Goal: Transaction & Acquisition: Book appointment/travel/reservation

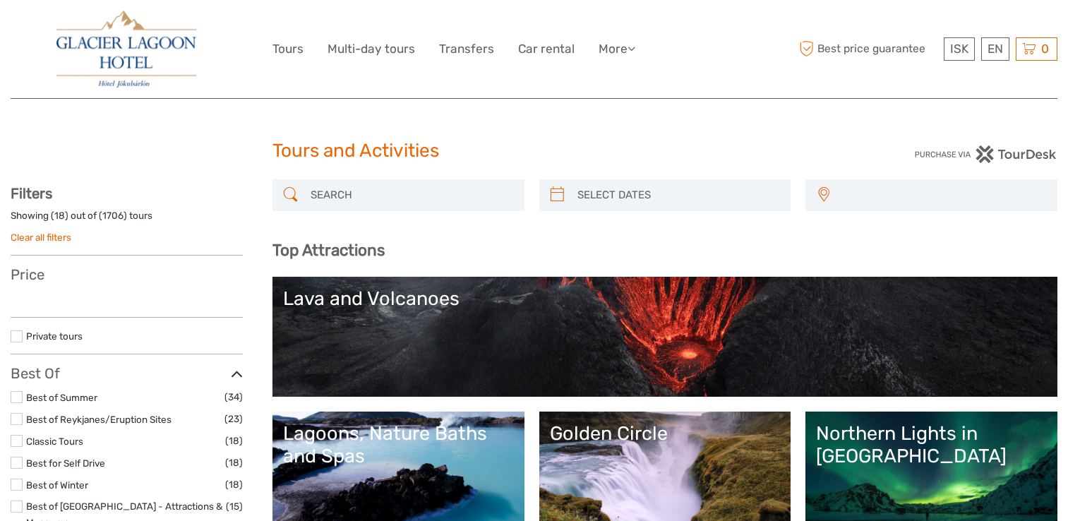
select select
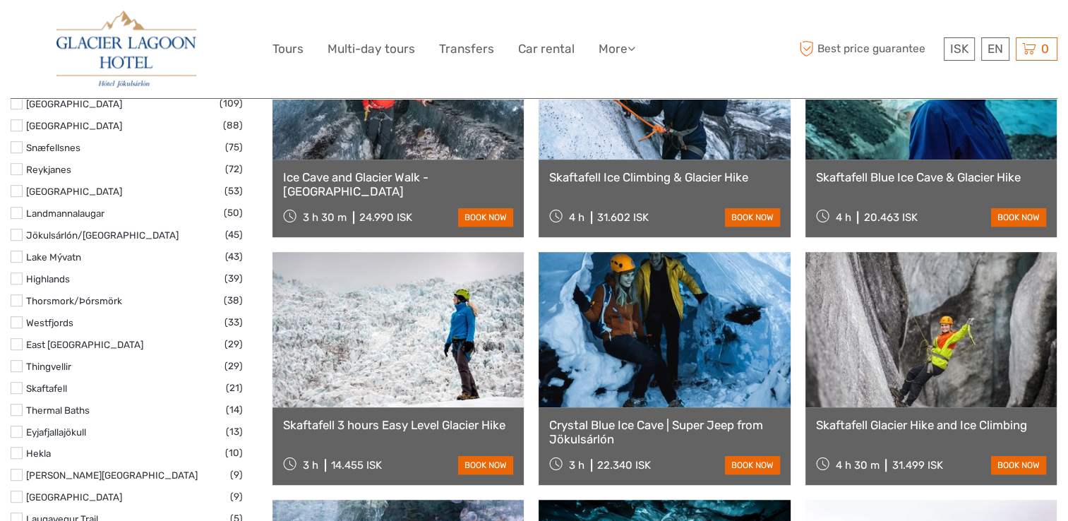
scroll to position [825, 0]
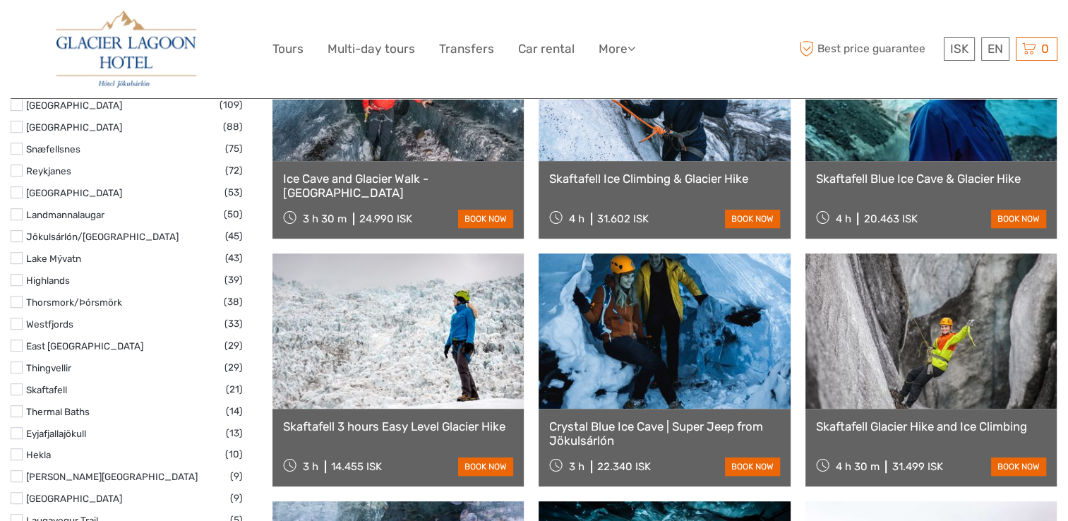
click at [64, 229] on label "Jökulsárlón/[GEOGRAPHIC_DATA]" at bounding box center [125, 237] width 199 height 16
click at [0, 0] on input "checkbox" at bounding box center [0, 0] width 0 height 0
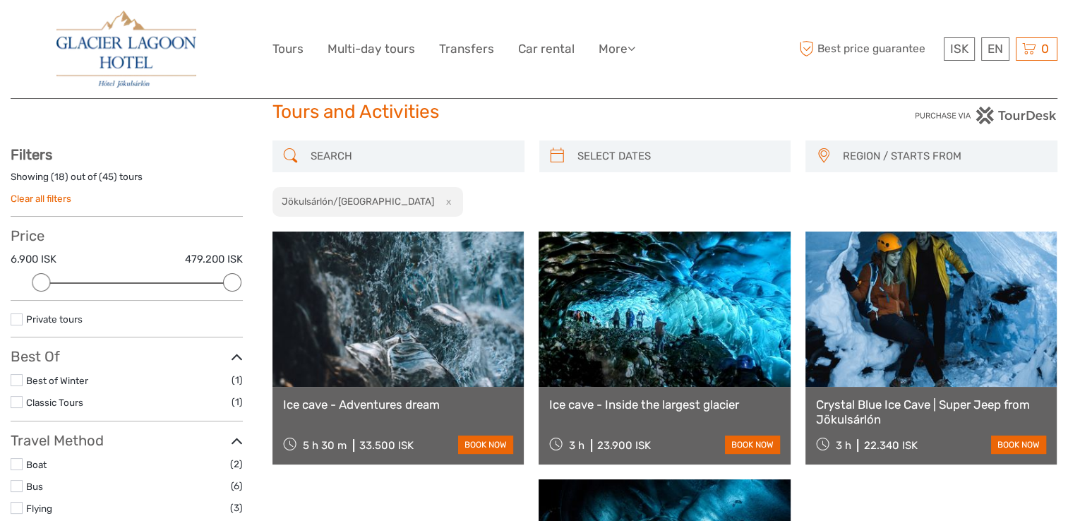
scroll to position [37, 0]
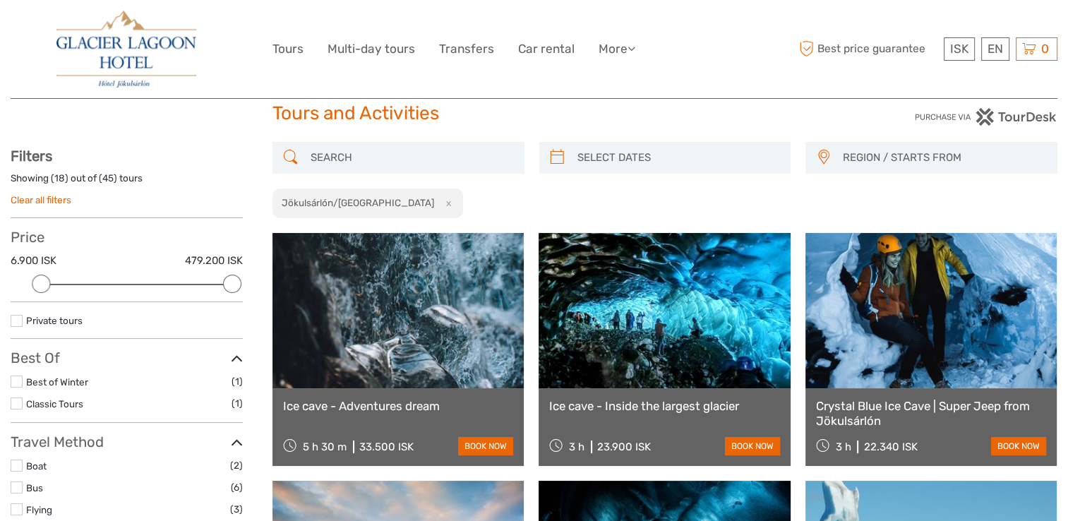
type input "02/10/2025"
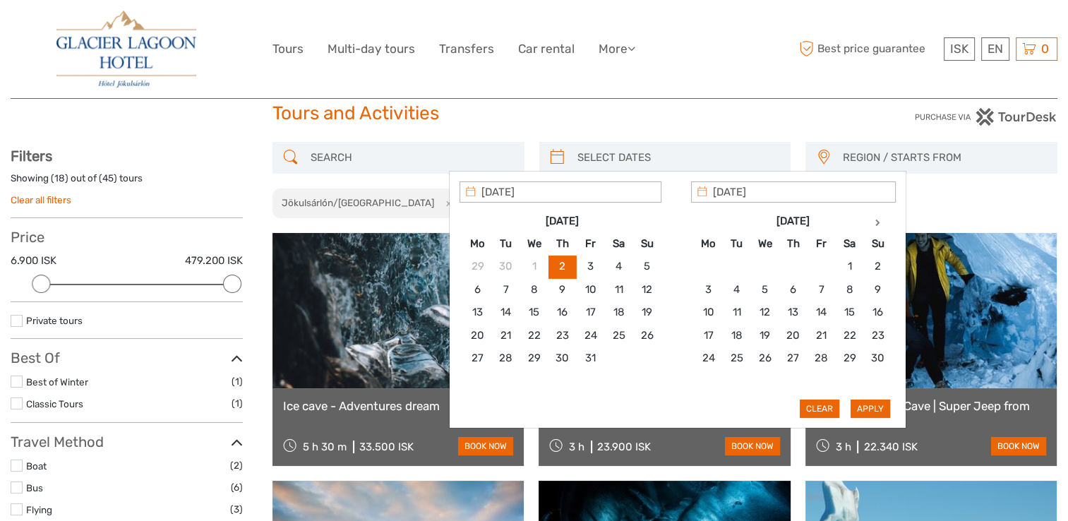
click at [615, 145] on input "search" at bounding box center [678, 157] width 213 height 25
type input "16/10/2025"
click at [860, 406] on button "Apply" at bounding box center [871, 409] width 40 height 18
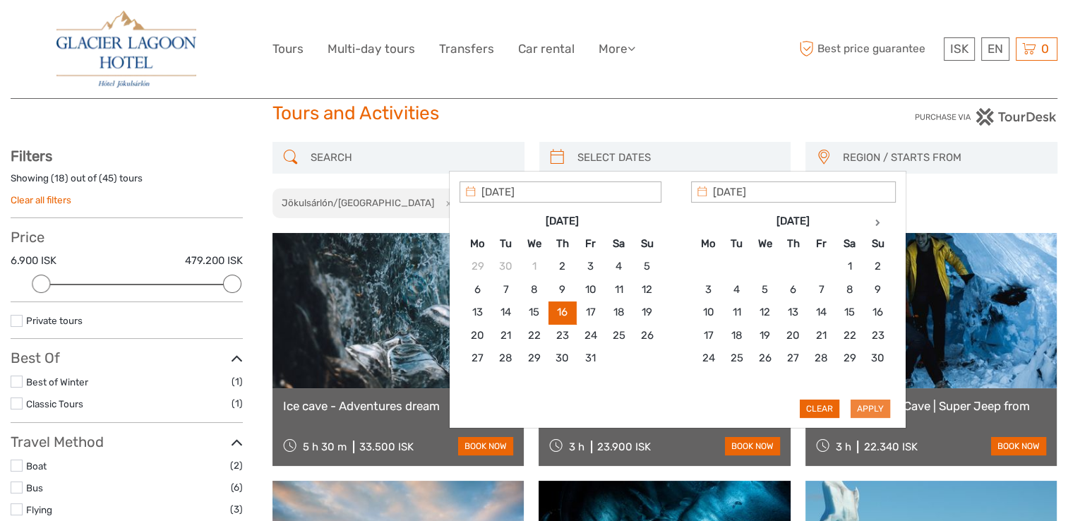
type input "16/10/2025 - 16/10/2025"
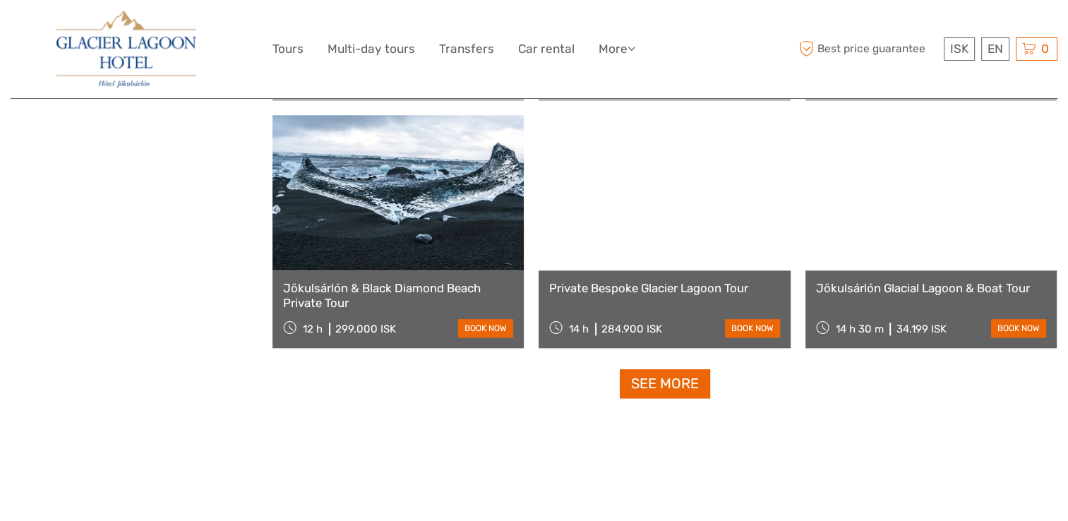
scroll to position [1398, 0]
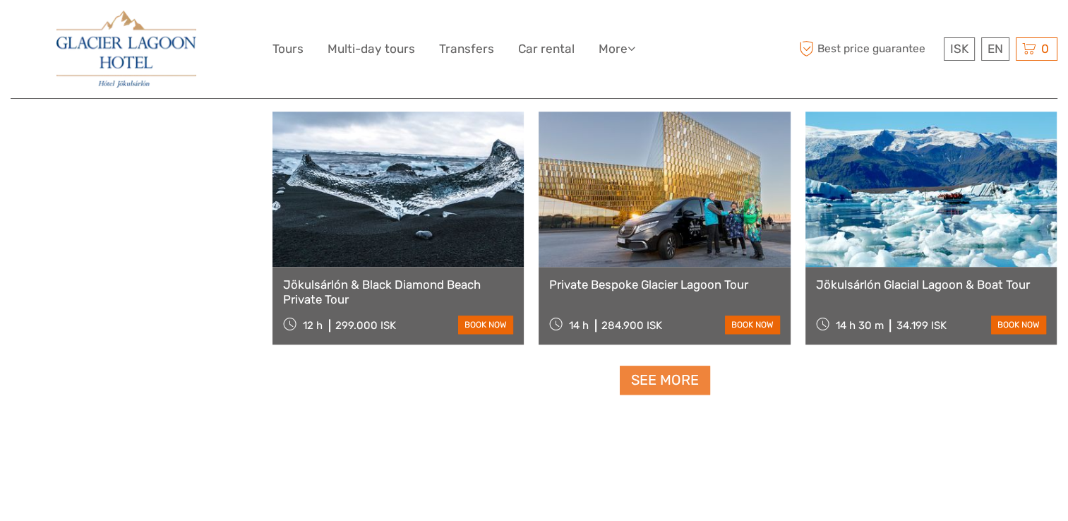
click at [669, 377] on link "See more" at bounding box center [665, 380] width 90 height 29
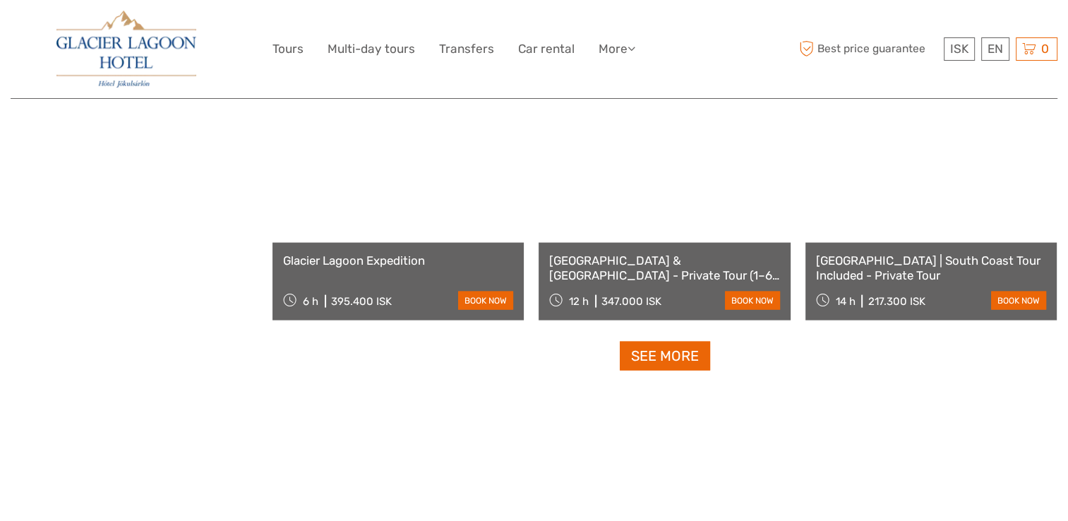
scroll to position [2914, 0]
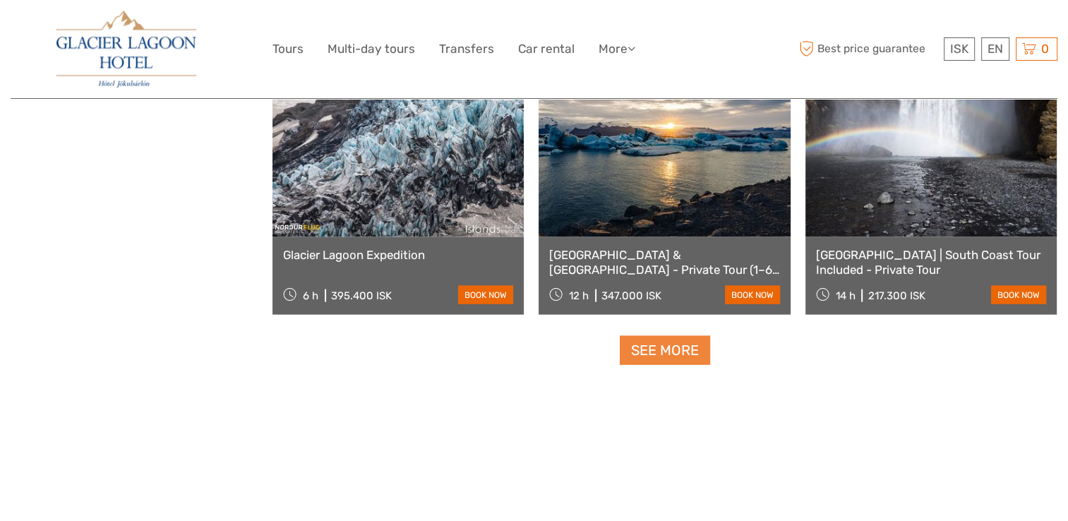
click at [688, 349] on link "See more" at bounding box center [665, 350] width 90 height 29
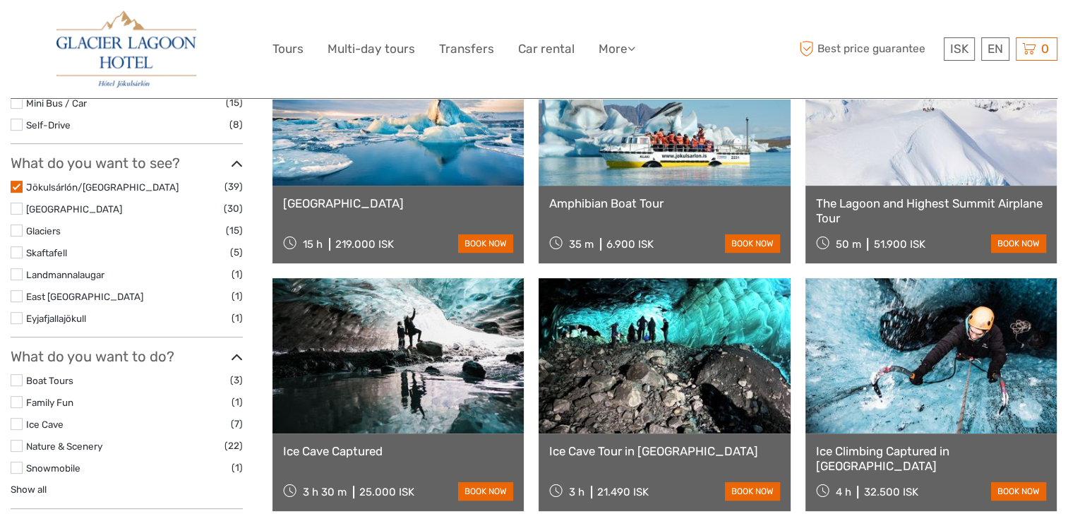
scroll to position [486, 0]
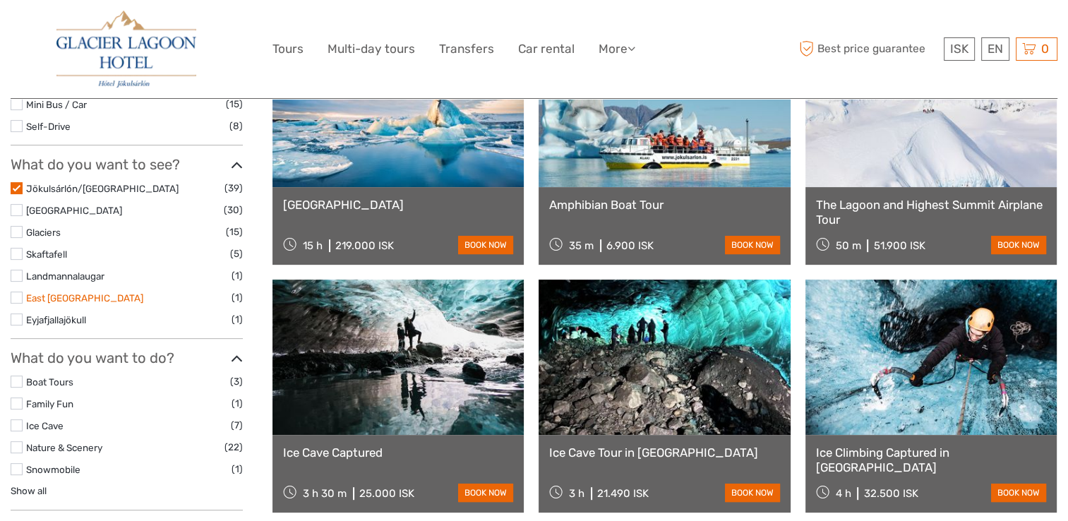
click at [73, 292] on link "East Iceland" at bounding box center [84, 297] width 117 height 11
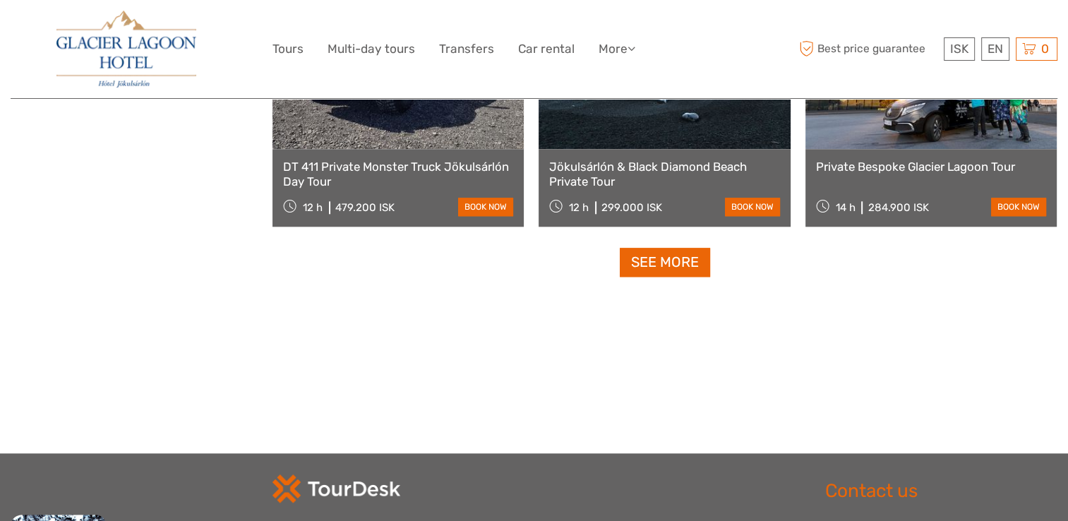
scroll to position [1519, 0]
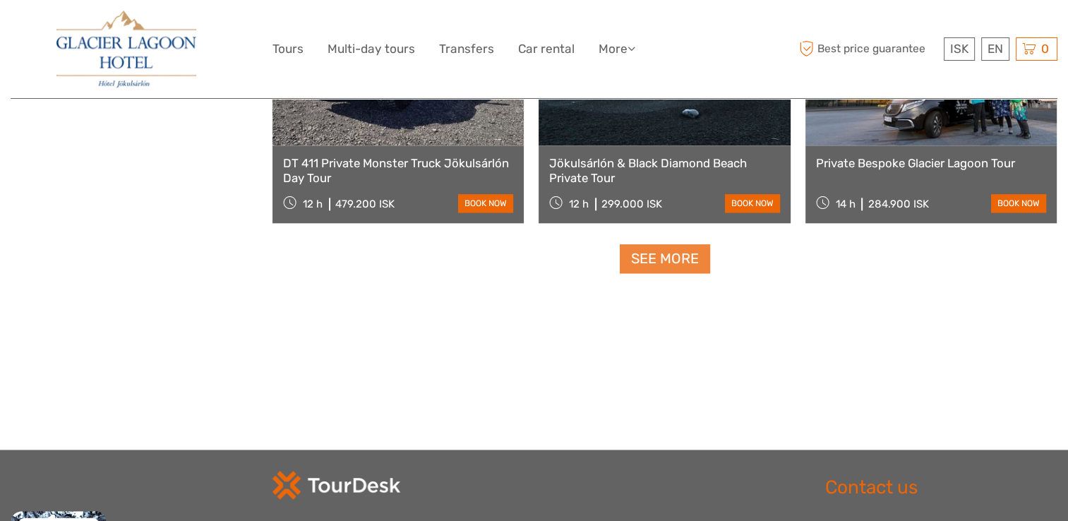
click at [683, 267] on link "See more" at bounding box center [665, 258] width 90 height 29
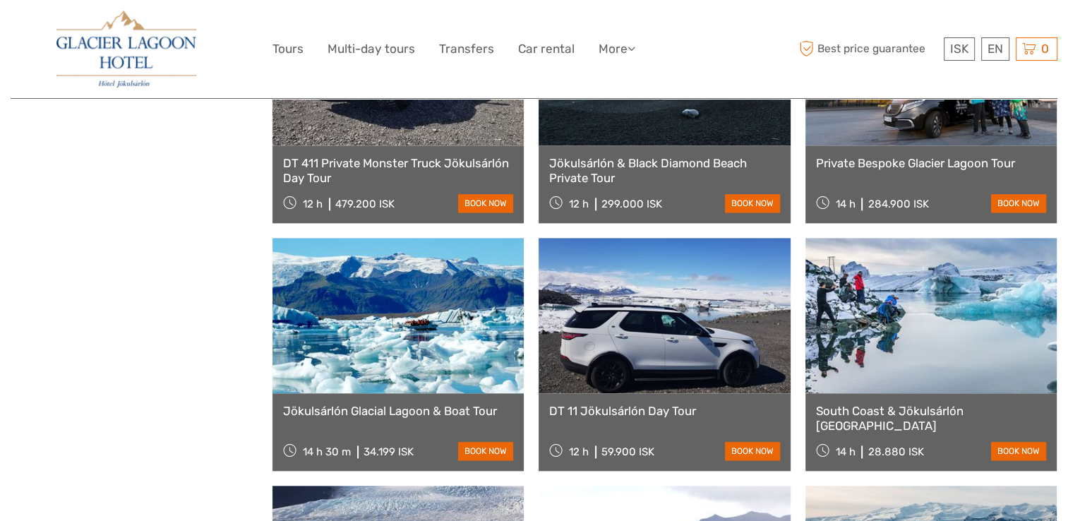
click at [770, 289] on link at bounding box center [664, 315] width 251 height 155
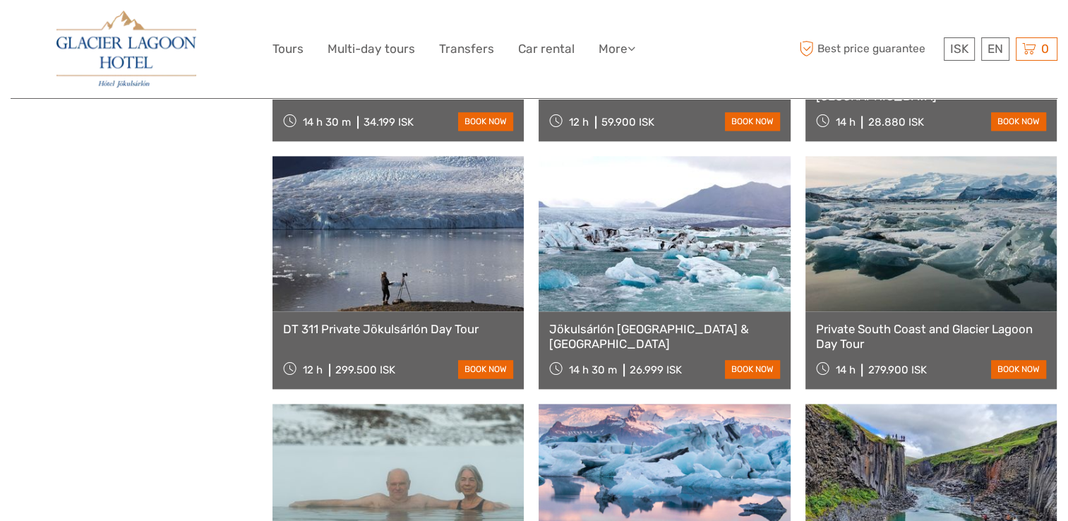
scroll to position [2135, 0]
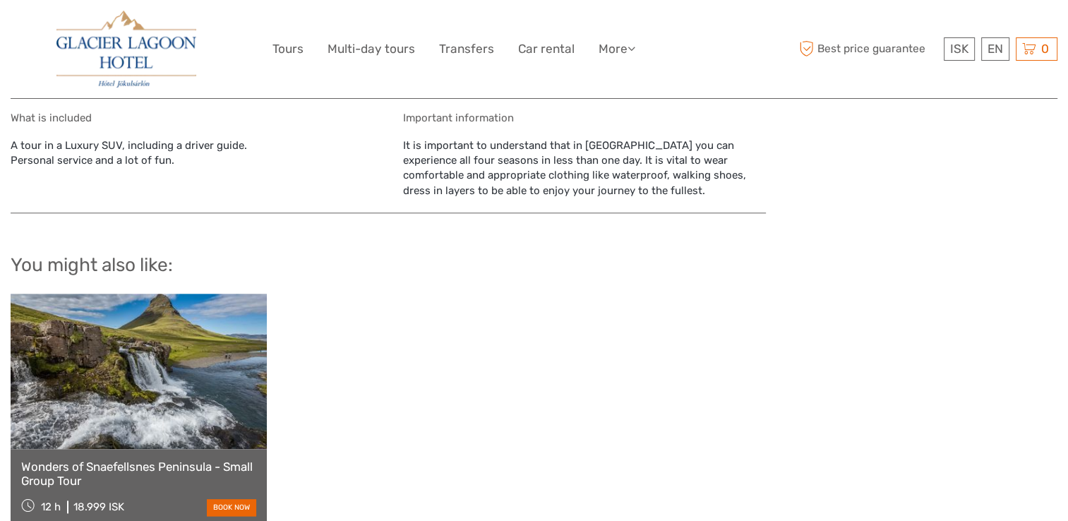
scroll to position [1487, 0]
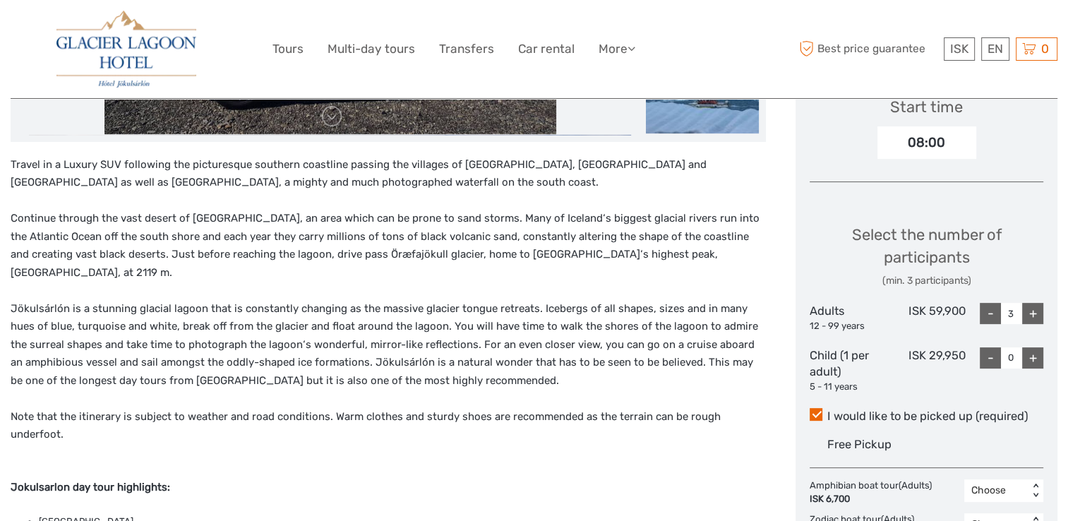
scroll to position [490, 0]
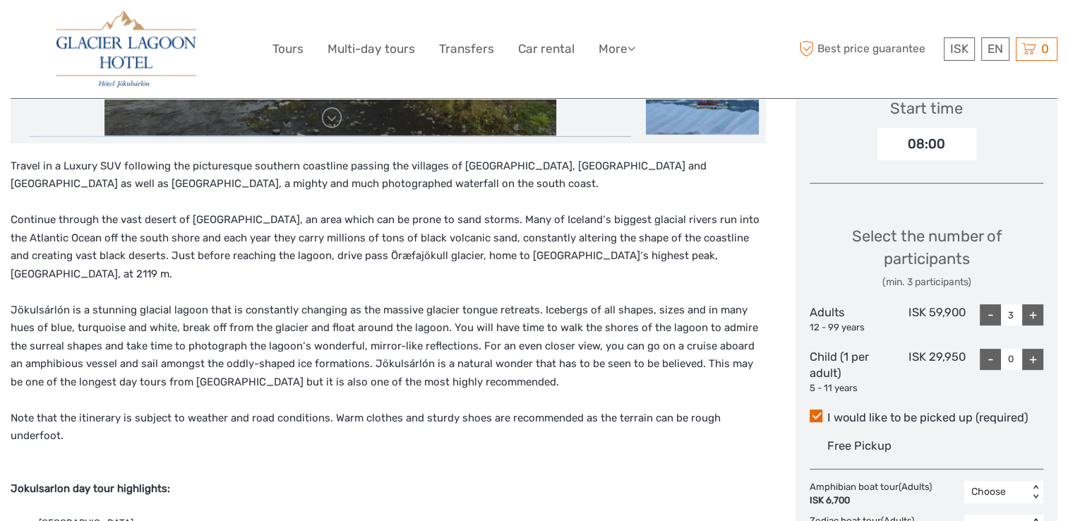
click at [777, 241] on div "Travel in a Luxury SUV following the picturesque southern coastline passing the…" at bounding box center [403, 506] width 785 height 1433
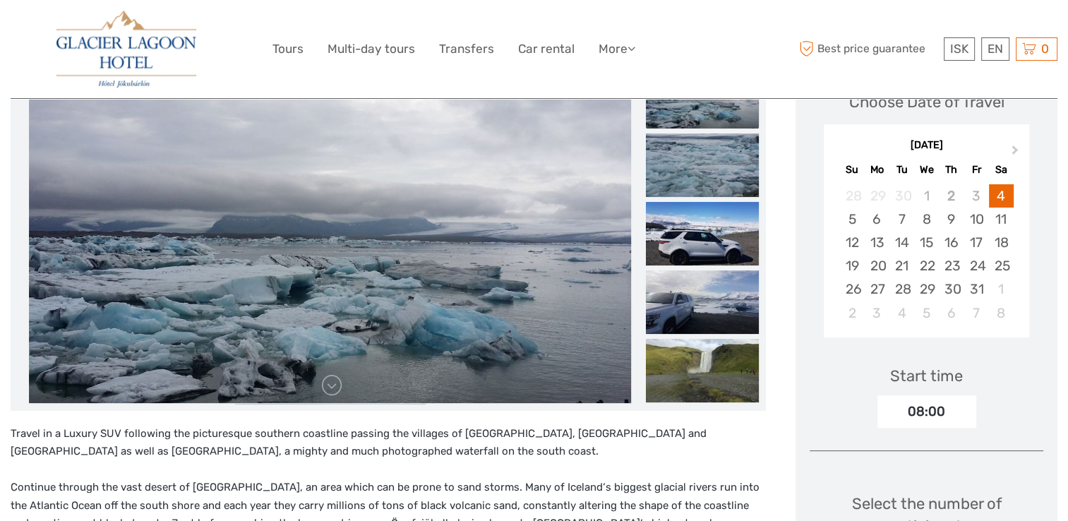
scroll to position [0, 0]
